Goal: Transaction & Acquisition: Purchase product/service

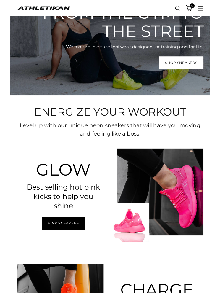
scroll to position [38, 0]
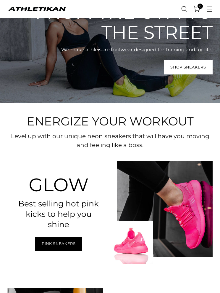
click at [71, 244] on span "Pink Sneakers" at bounding box center [59, 244] width 34 height 6
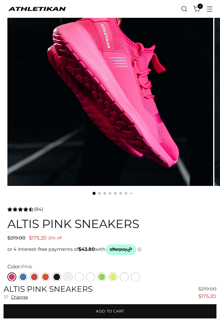
scroll to position [52, 0]
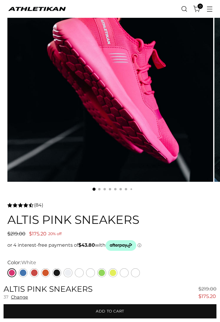
click at [69, 272] on link "White" at bounding box center [68, 272] width 9 height 9
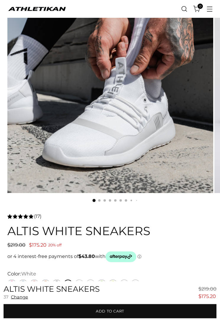
scroll to position [49, 0]
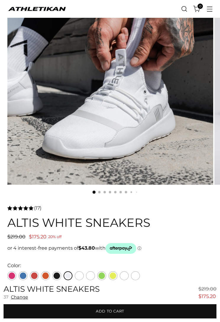
click at [82, 276] on link at bounding box center [79, 275] width 9 height 9
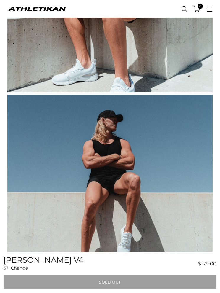
scroll to position [1177, 0]
